Goal: Navigation & Orientation: Find specific page/section

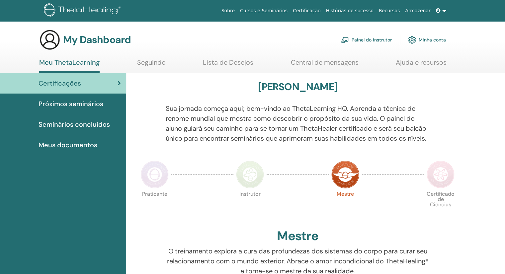
click at [366, 43] on link "Painel do instrutor" at bounding box center [366, 40] width 51 height 15
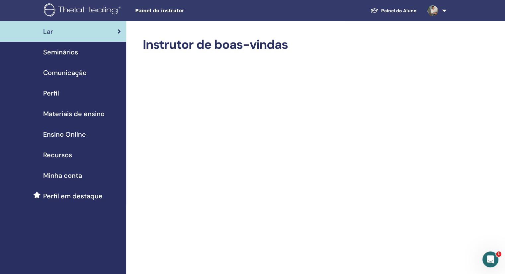
click at [68, 56] on span "Seminários" at bounding box center [60, 52] width 35 height 10
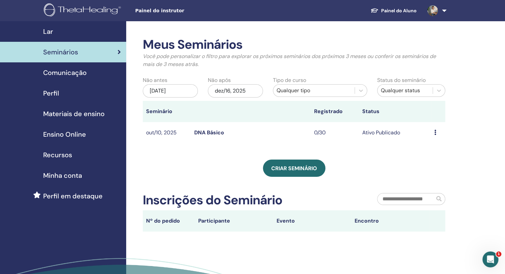
scroll to position [66, 0]
